Goal: Check status: Check status

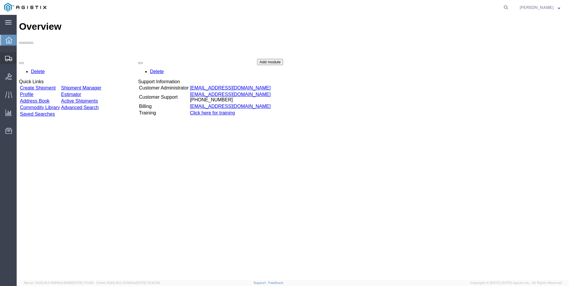
click at [10, 57] on icon at bounding box center [8, 58] width 7 height 5
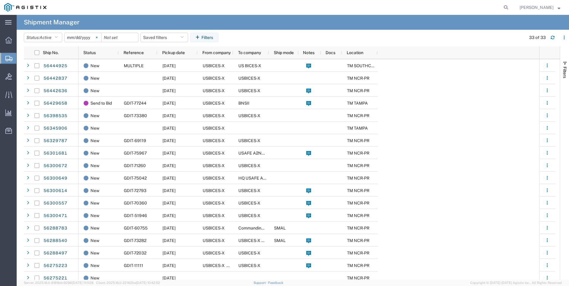
click at [98, 39] on svg-icon at bounding box center [96, 37] width 9 height 9
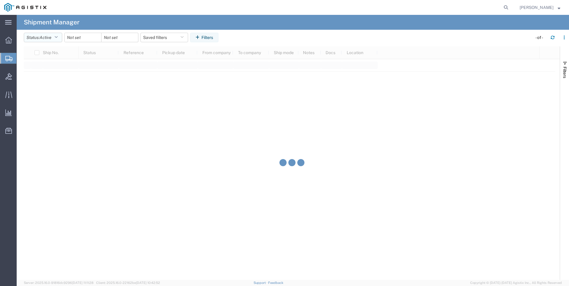
click at [52, 37] on span "Active" at bounding box center [46, 37] width 12 height 5
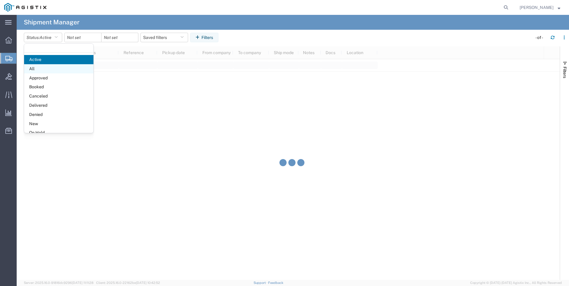
click at [45, 68] on span "All" at bounding box center [58, 68] width 69 height 9
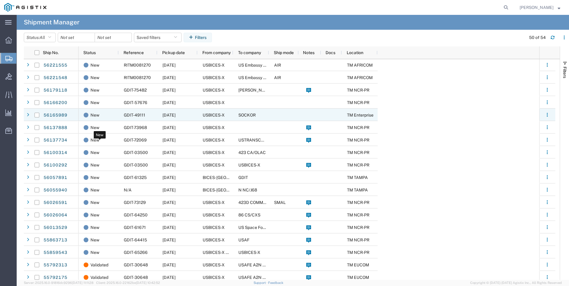
scroll to position [238, 0]
